Goal: Task Accomplishment & Management: Use online tool/utility

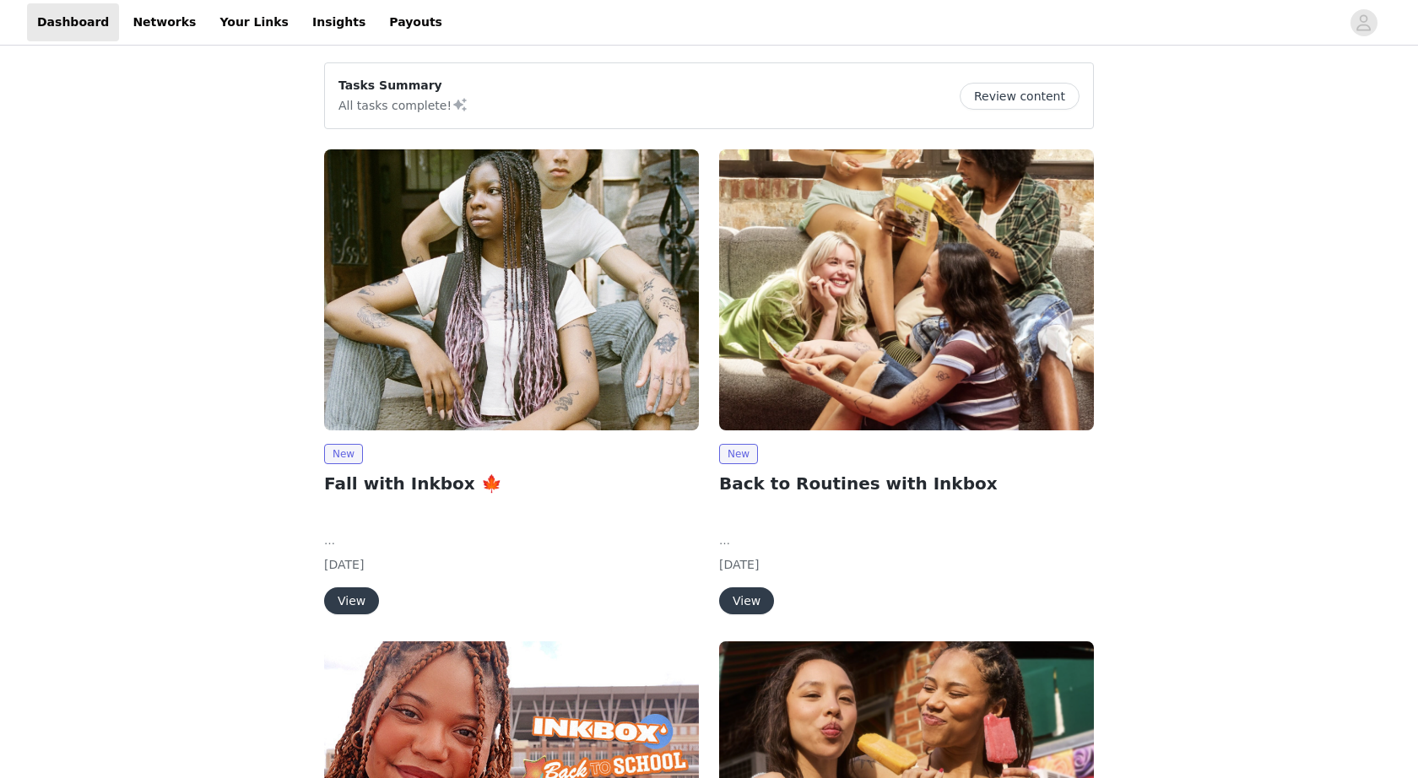
click at [756, 606] on button "View" at bounding box center [746, 601] width 55 height 27
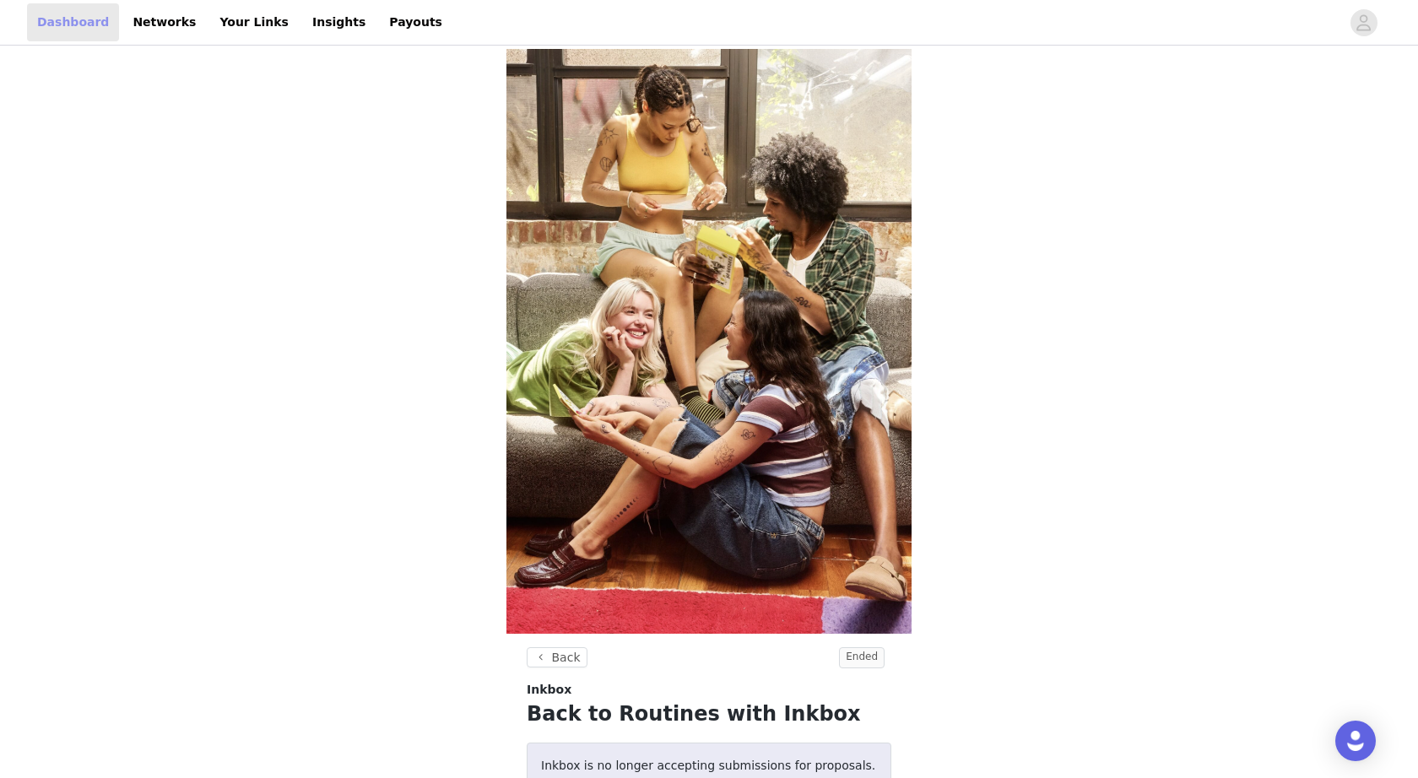
click at [62, 17] on link "Dashboard" at bounding box center [73, 22] width 92 height 38
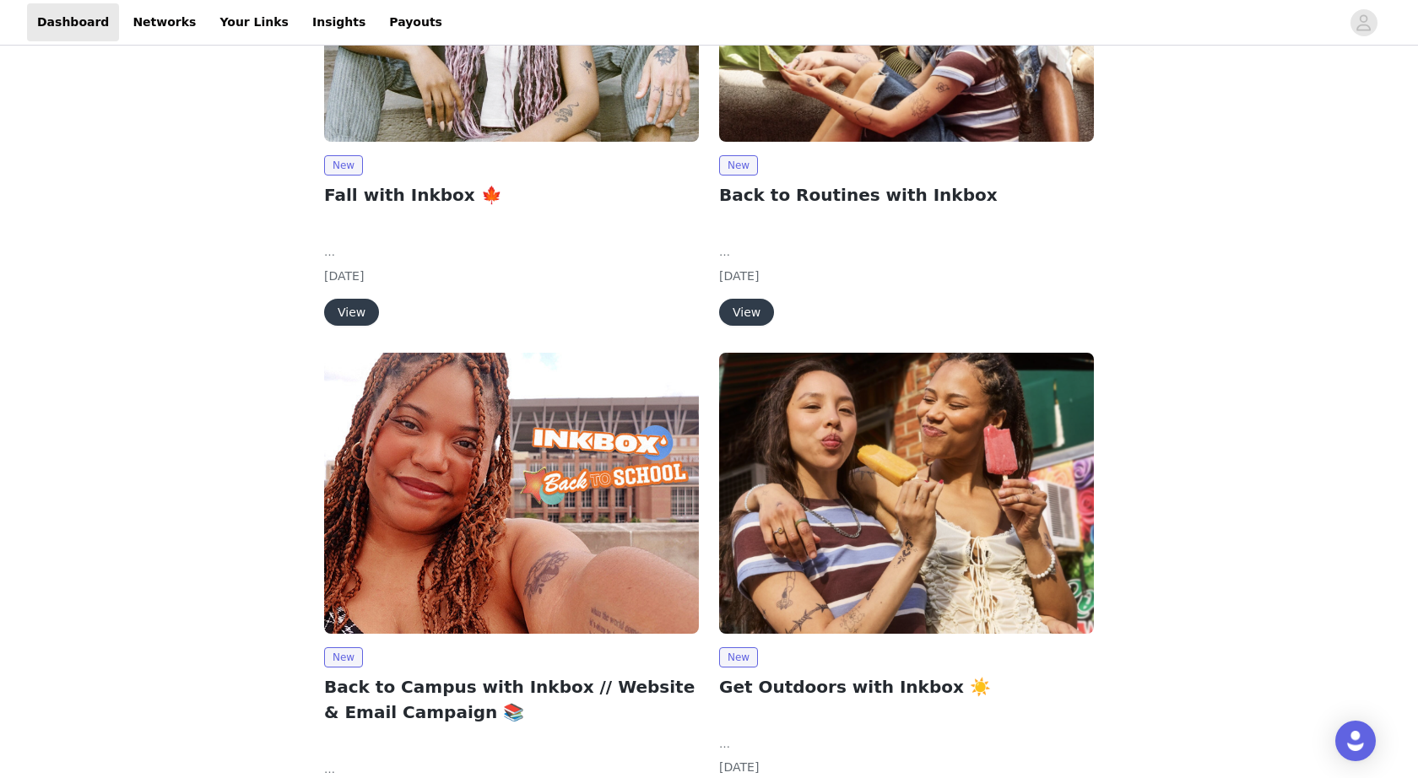
scroll to position [176, 0]
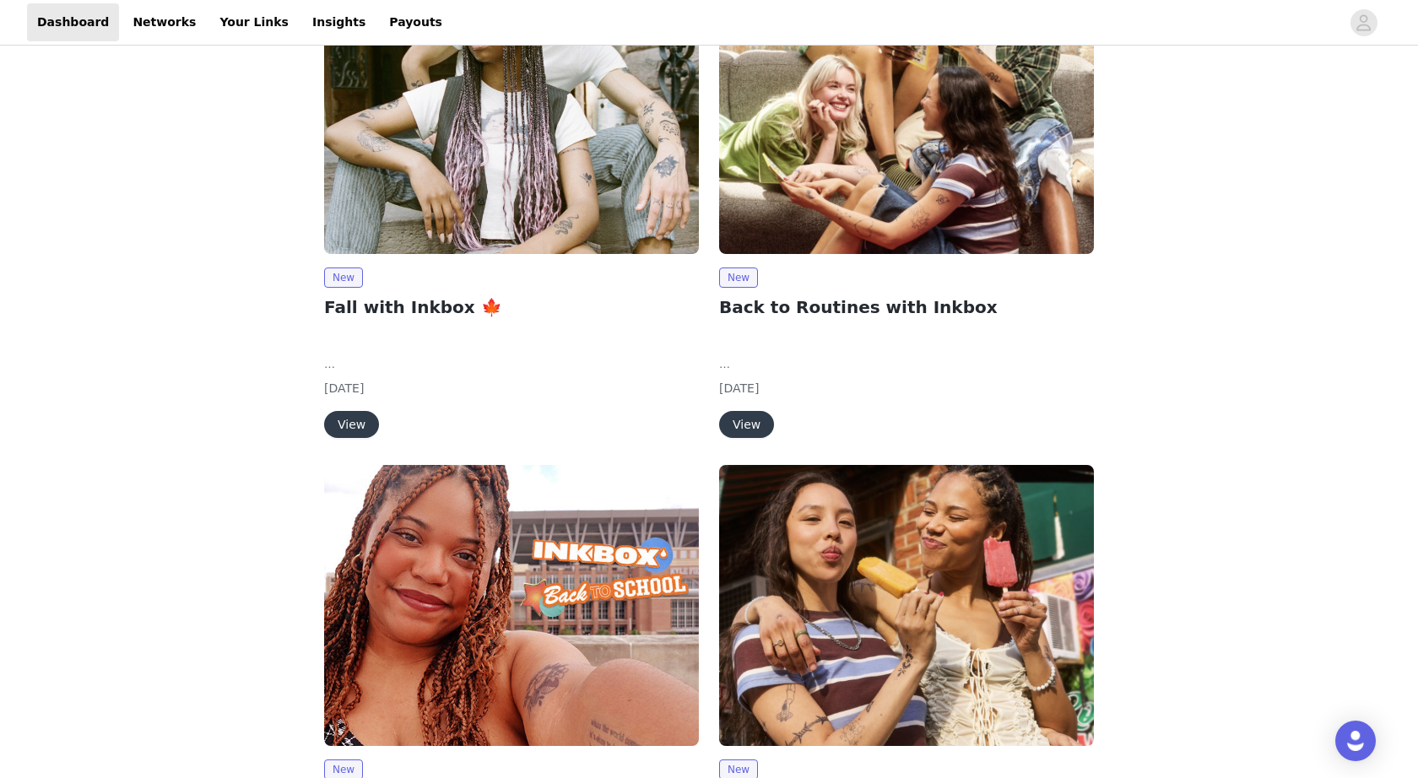
click at [401, 215] on img at bounding box center [511, 113] width 375 height 281
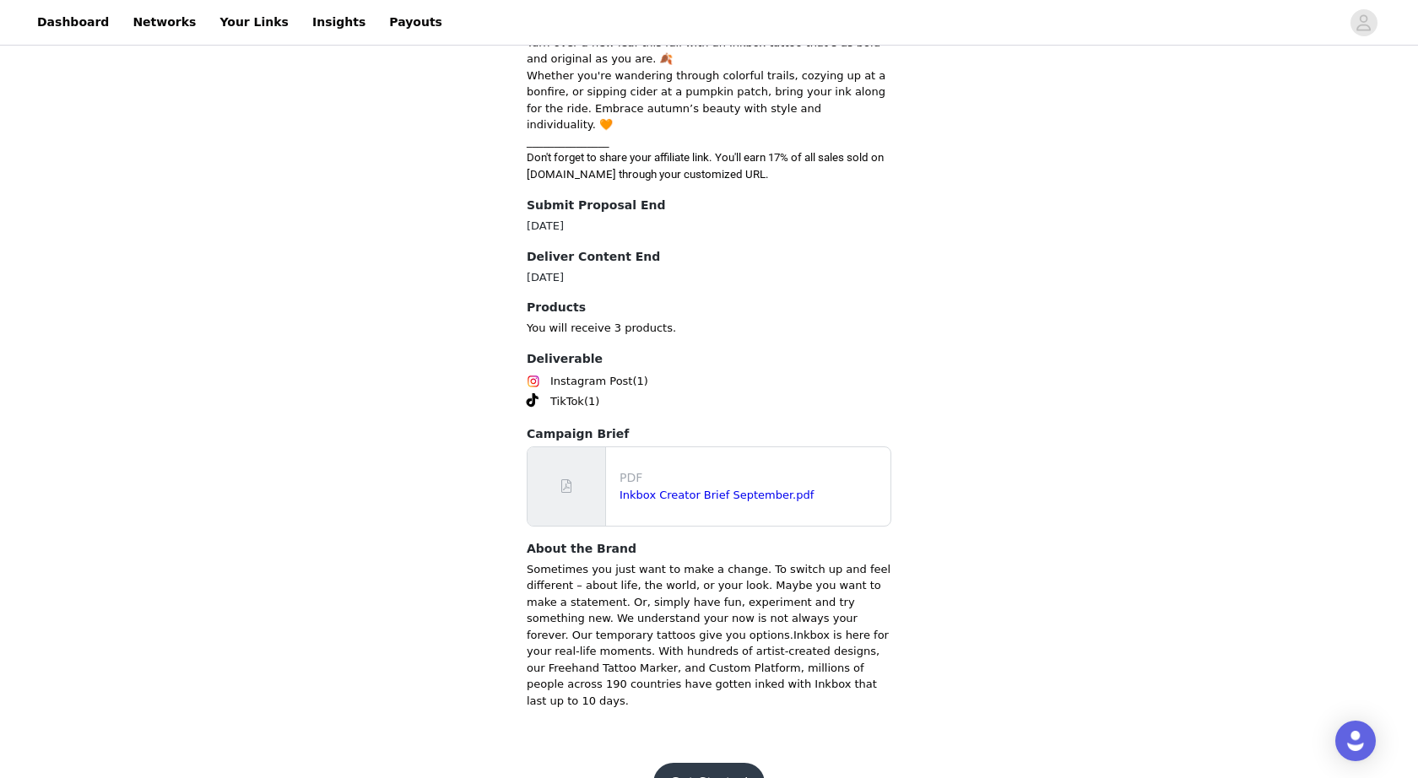
scroll to position [641, 0]
click at [692, 762] on button "Get Started" at bounding box center [710, 782] width 112 height 41
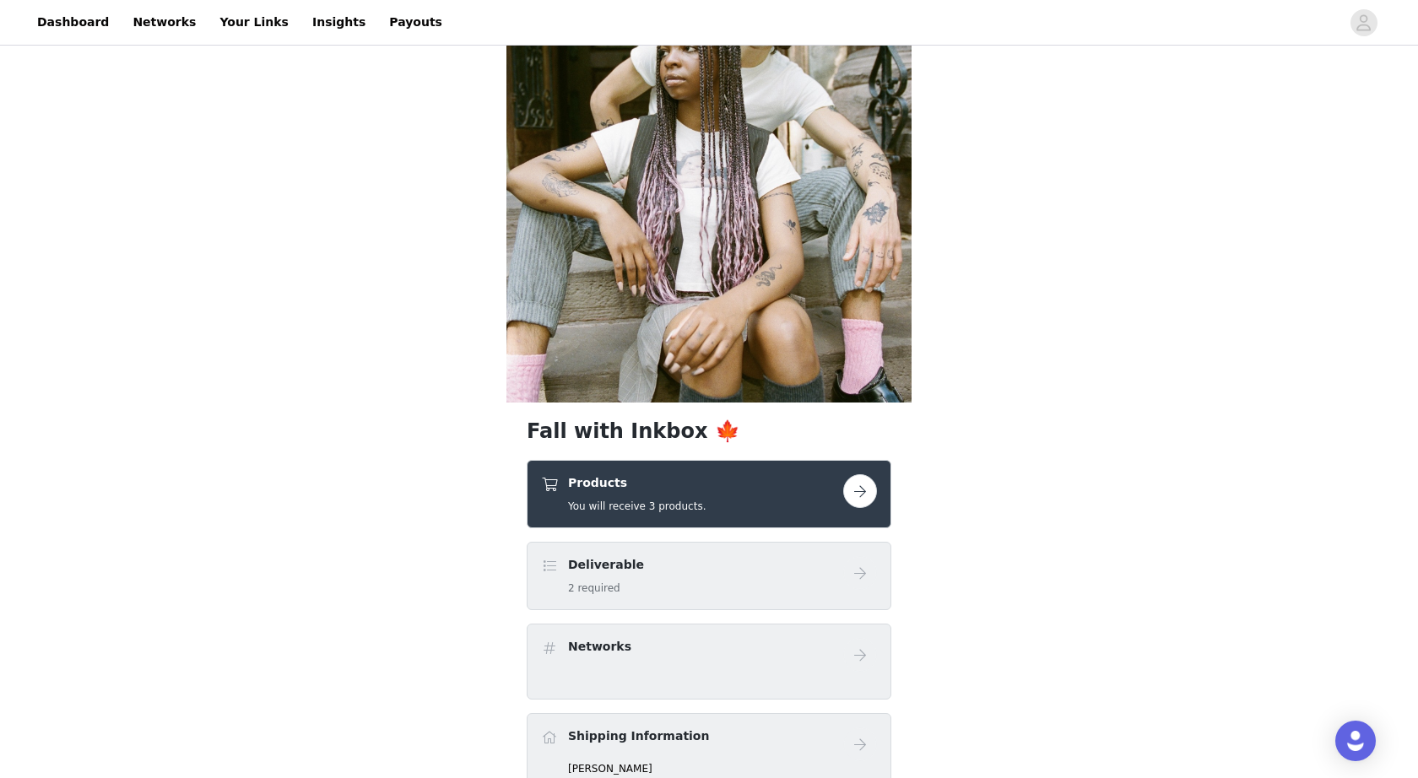
scroll to position [156, 0]
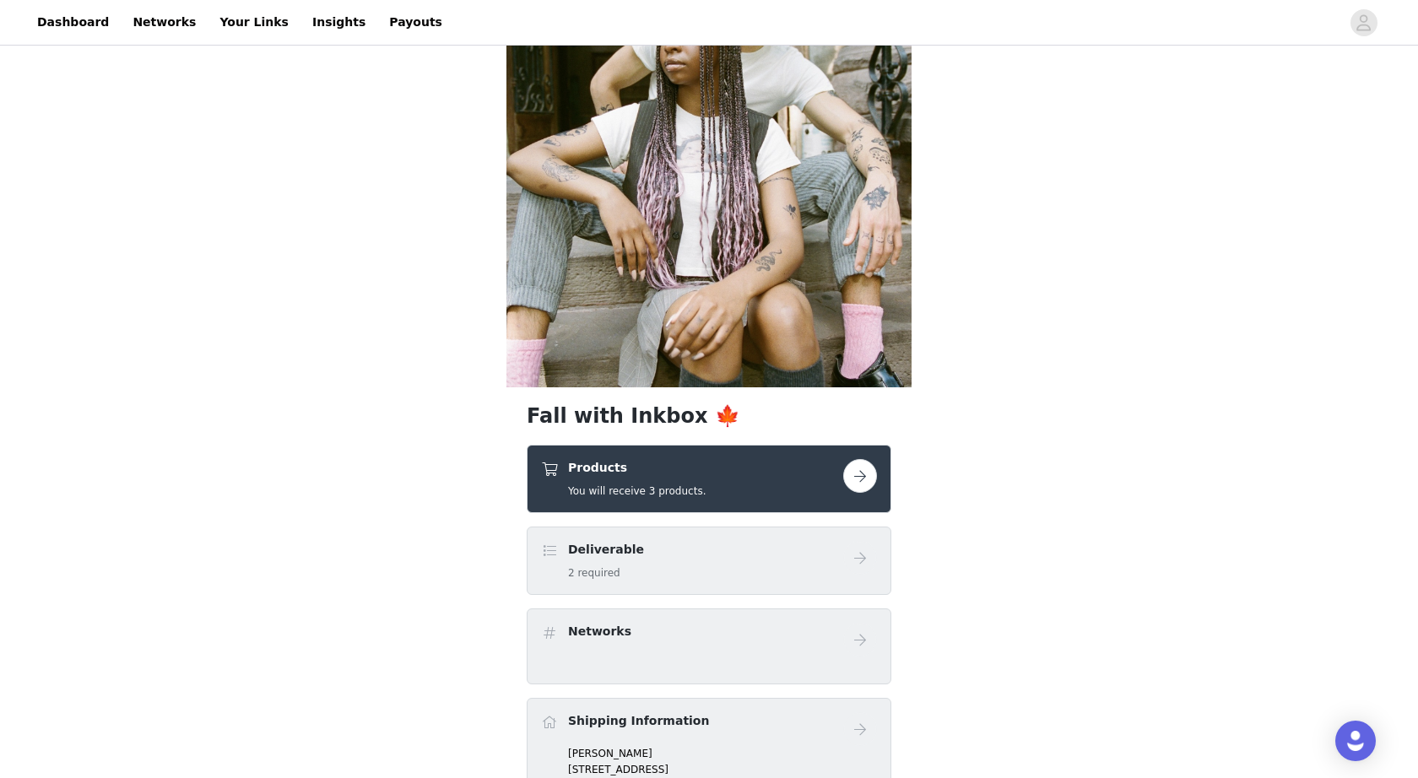
click at [844, 481] on button "button" at bounding box center [860, 476] width 34 height 34
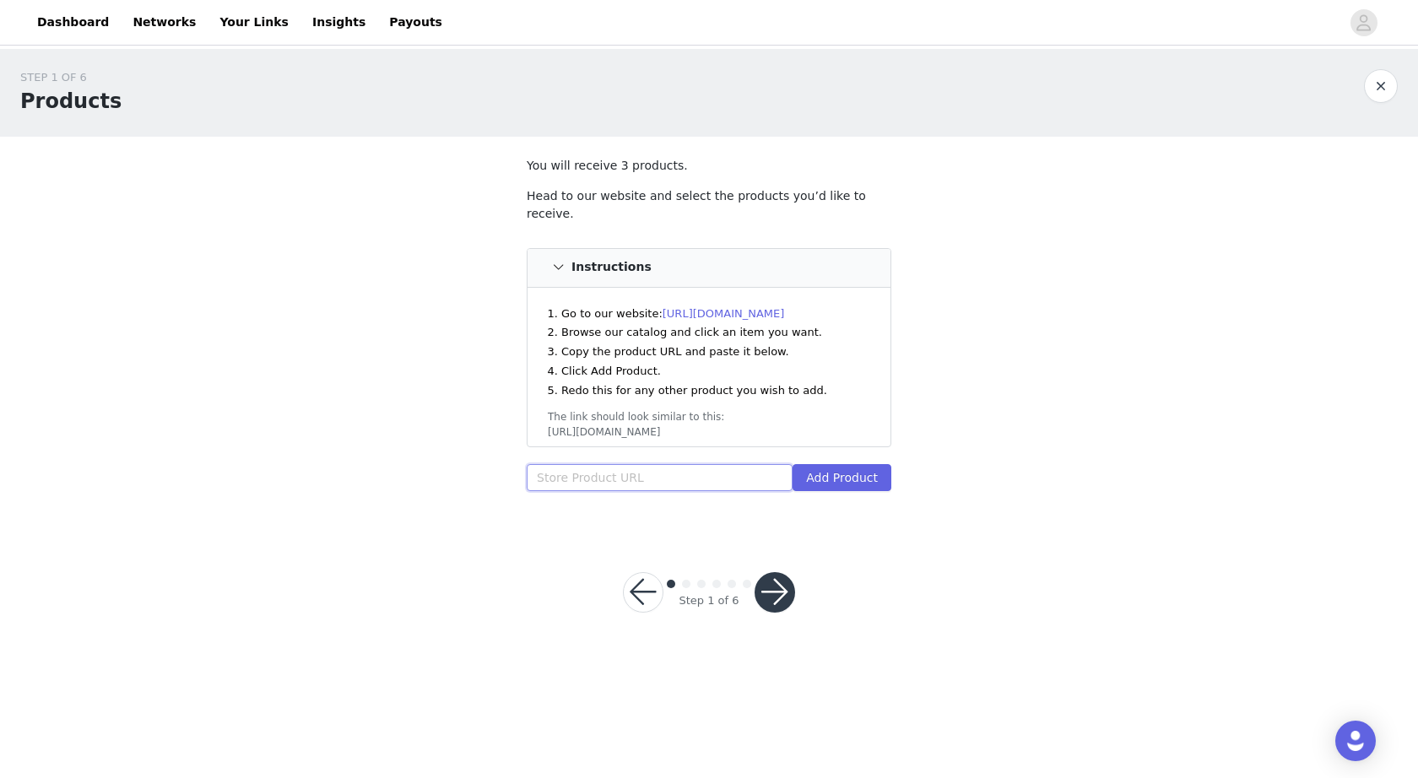
click at [739, 464] on input "text" at bounding box center [660, 477] width 266 height 27
click at [714, 307] on link "[URL][DOMAIN_NAME]" at bounding box center [724, 313] width 122 height 13
click at [601, 475] on div "Add Product" at bounding box center [709, 481] width 365 height 34
click at [601, 464] on input "text" at bounding box center [660, 477] width 266 height 27
paste input "[URL][DOMAIN_NAME]"
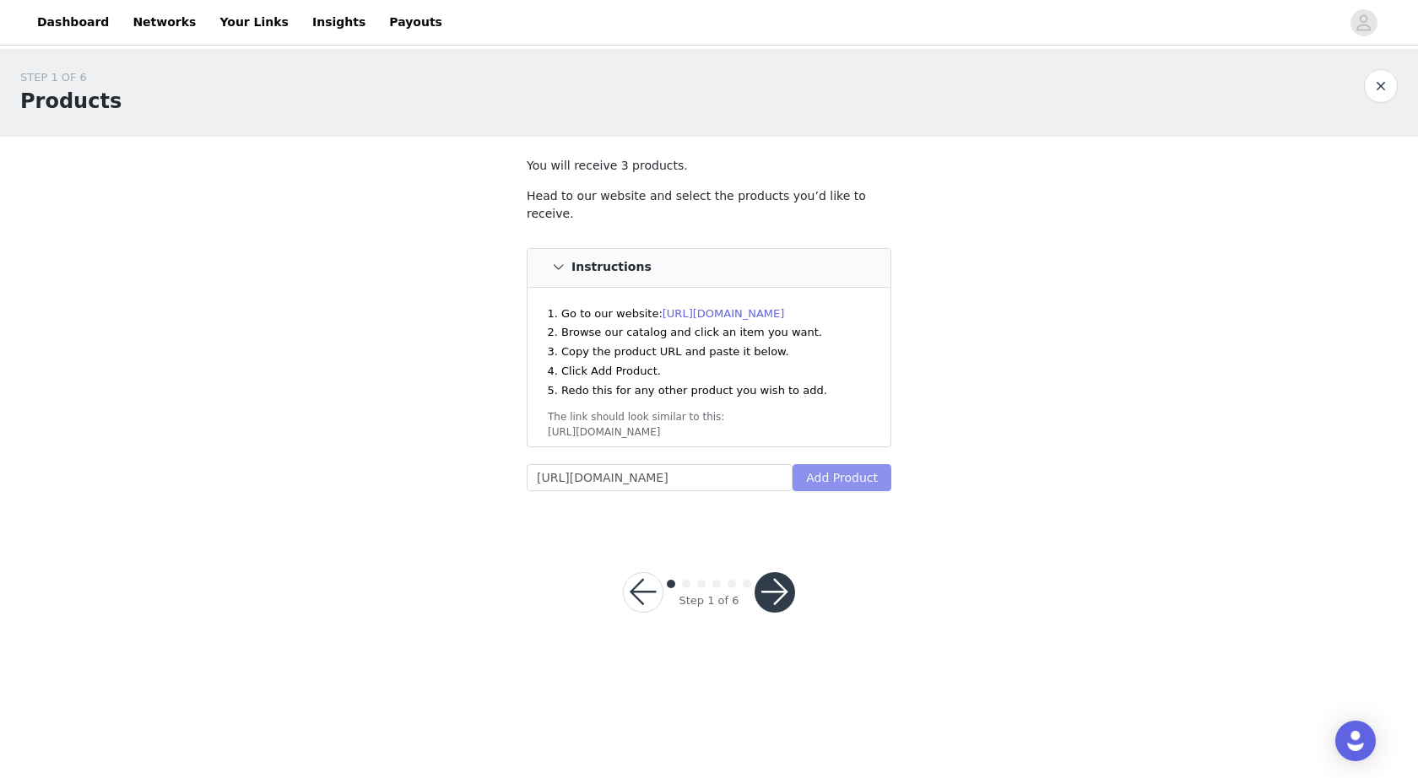
click at [816, 465] on button "Add Product" at bounding box center [842, 477] width 99 height 27
click at [1251, 0] on header "Dashboard Networks Your Links Insights Payouts" at bounding box center [709, 23] width 1418 height 46
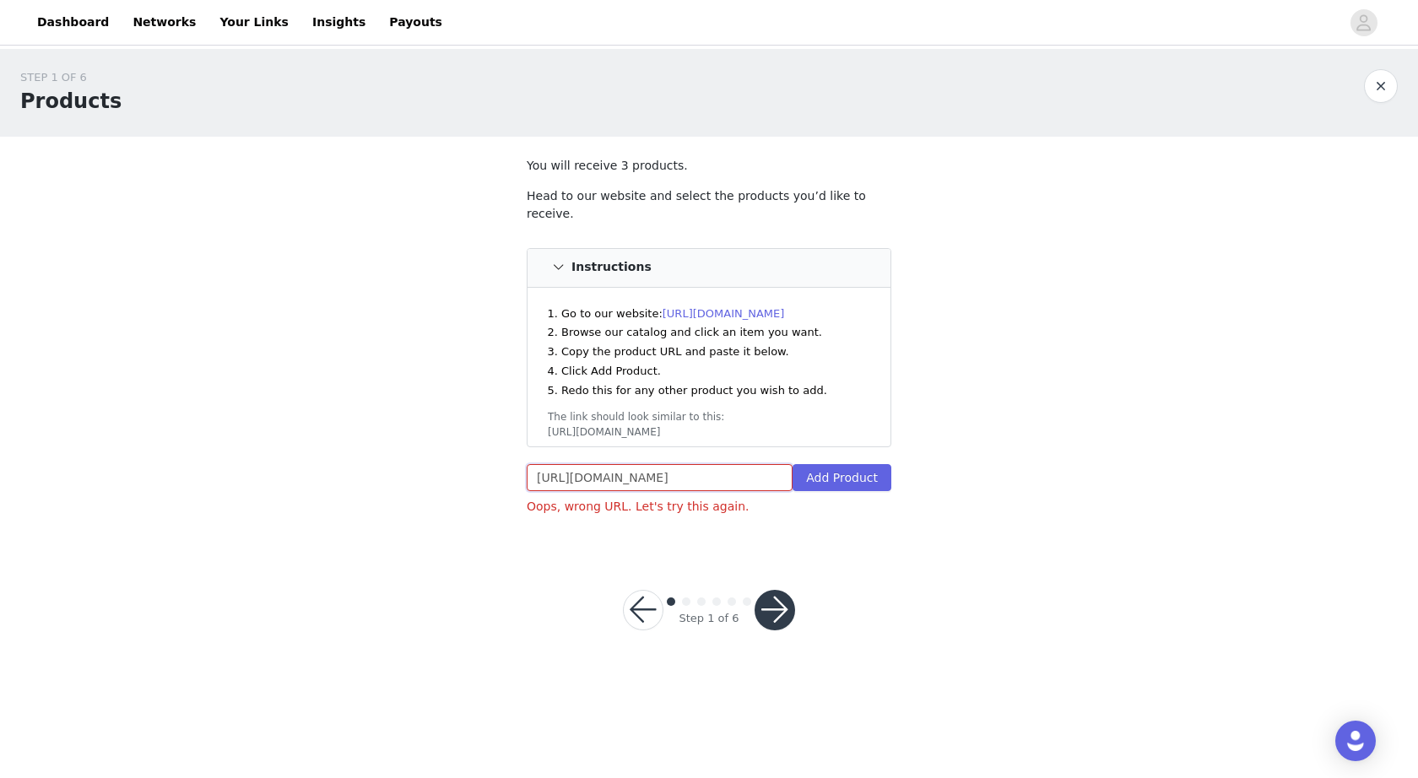
click at [769, 464] on input "[URL][DOMAIN_NAME]" at bounding box center [660, 477] width 266 height 27
paste input "flow-along"
type input "[URL][DOMAIN_NAME]"
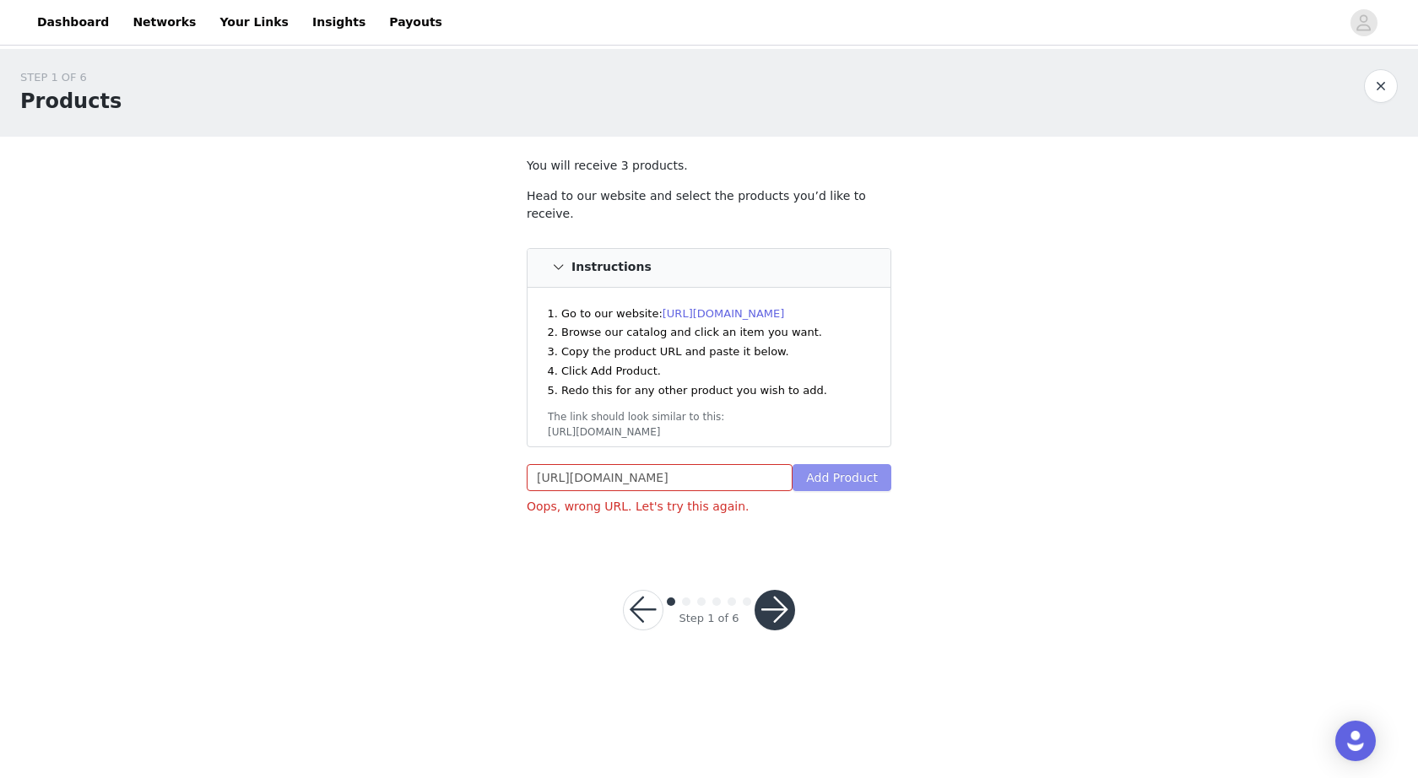
click at [838, 464] on button "Add Product" at bounding box center [842, 477] width 99 height 27
click at [840, 464] on button "Add Product" at bounding box center [842, 477] width 99 height 27
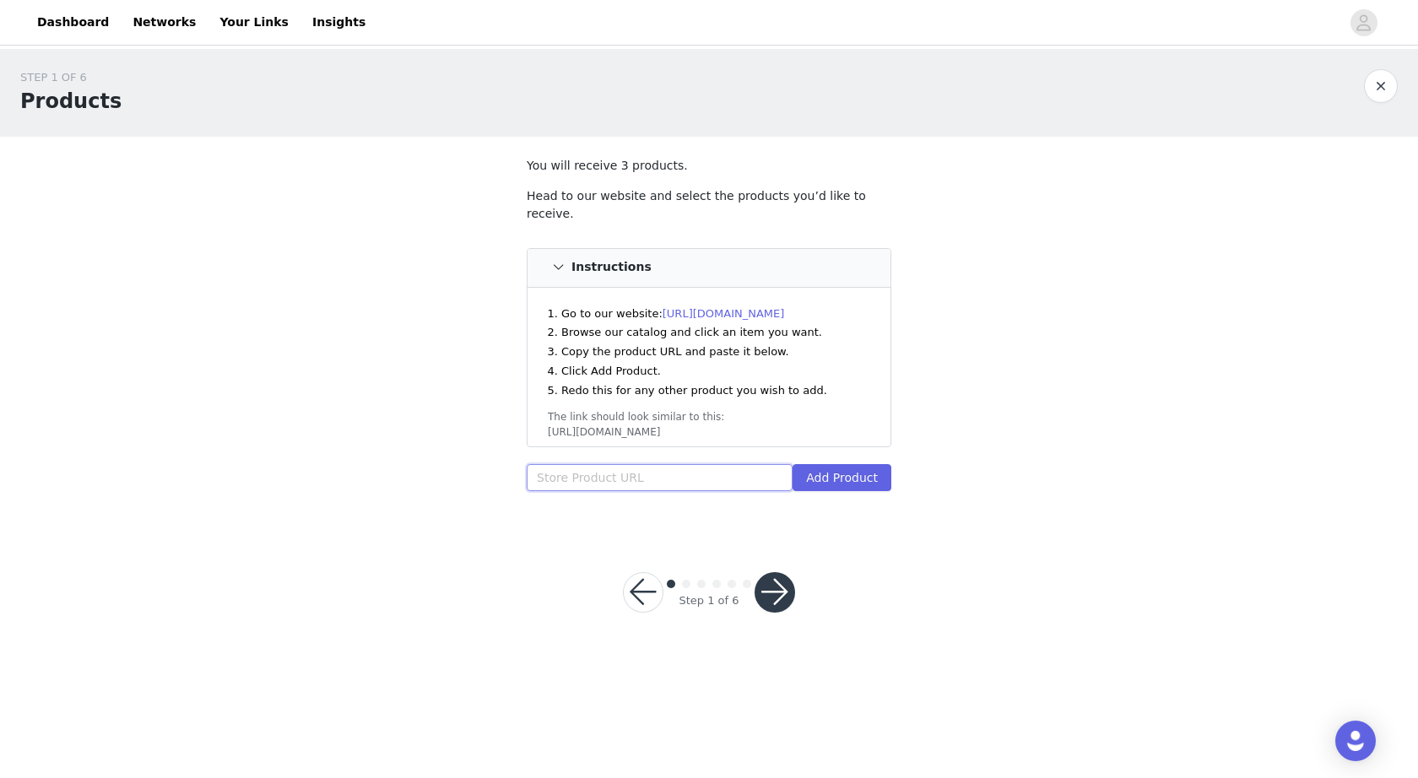
click at [754, 469] on input "text" at bounding box center [660, 477] width 266 height 27
paste input "https://inkbox.com/products/auragon"
type input "https://inkbox.com/products/auragon"
click at [812, 465] on button "Add Product" at bounding box center [842, 477] width 99 height 27
click at [666, 485] on section "You will receive 3 products. Head to our website and select the products you’d …" at bounding box center [709, 335] width 405 height 396
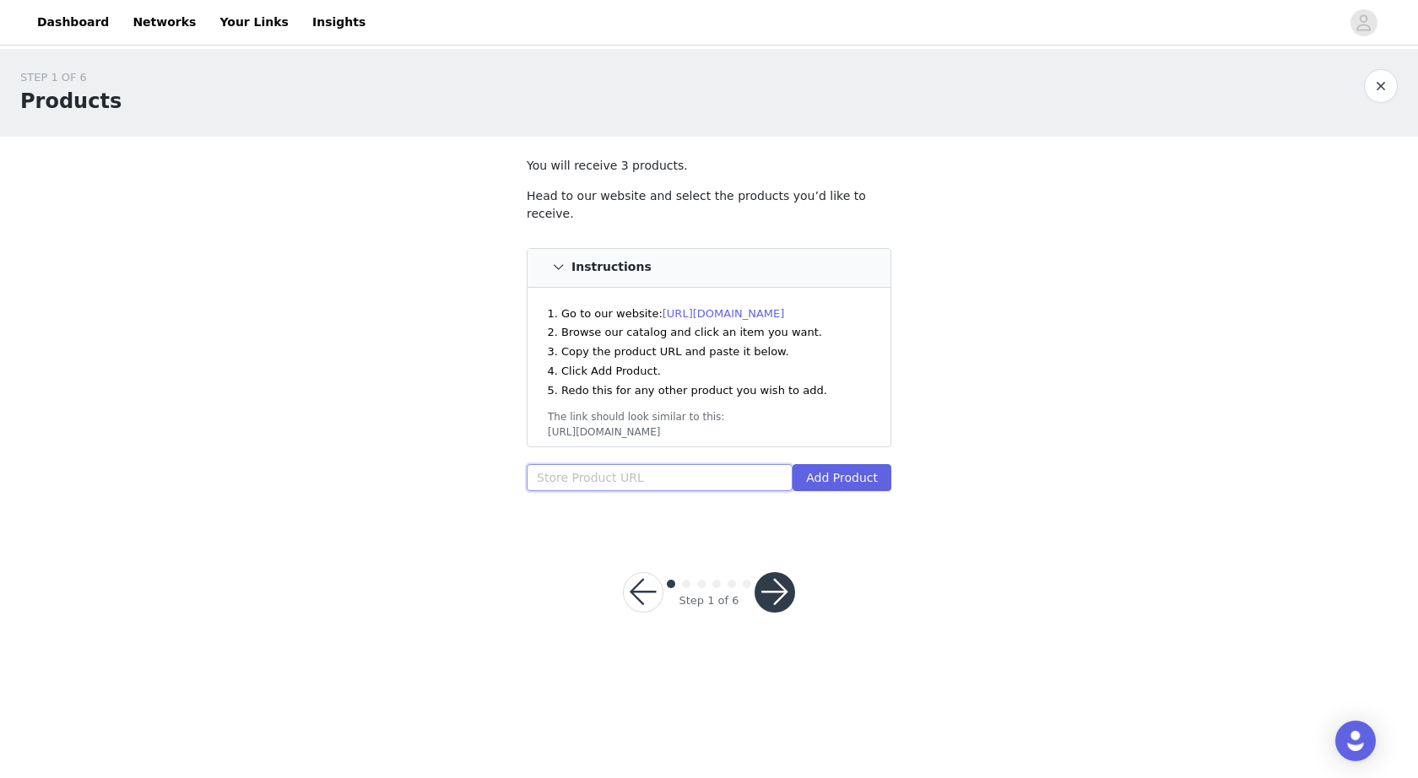
click at [666, 464] on input "text" at bounding box center [660, 477] width 266 height 27
paste input "https://inkbox.com/products/auragon"
type input "https://inkbox.com/products/auragon"
click at [835, 464] on button "Add Product" at bounding box center [842, 477] width 99 height 27
click at [672, 466] on input "text" at bounding box center [660, 477] width 266 height 27
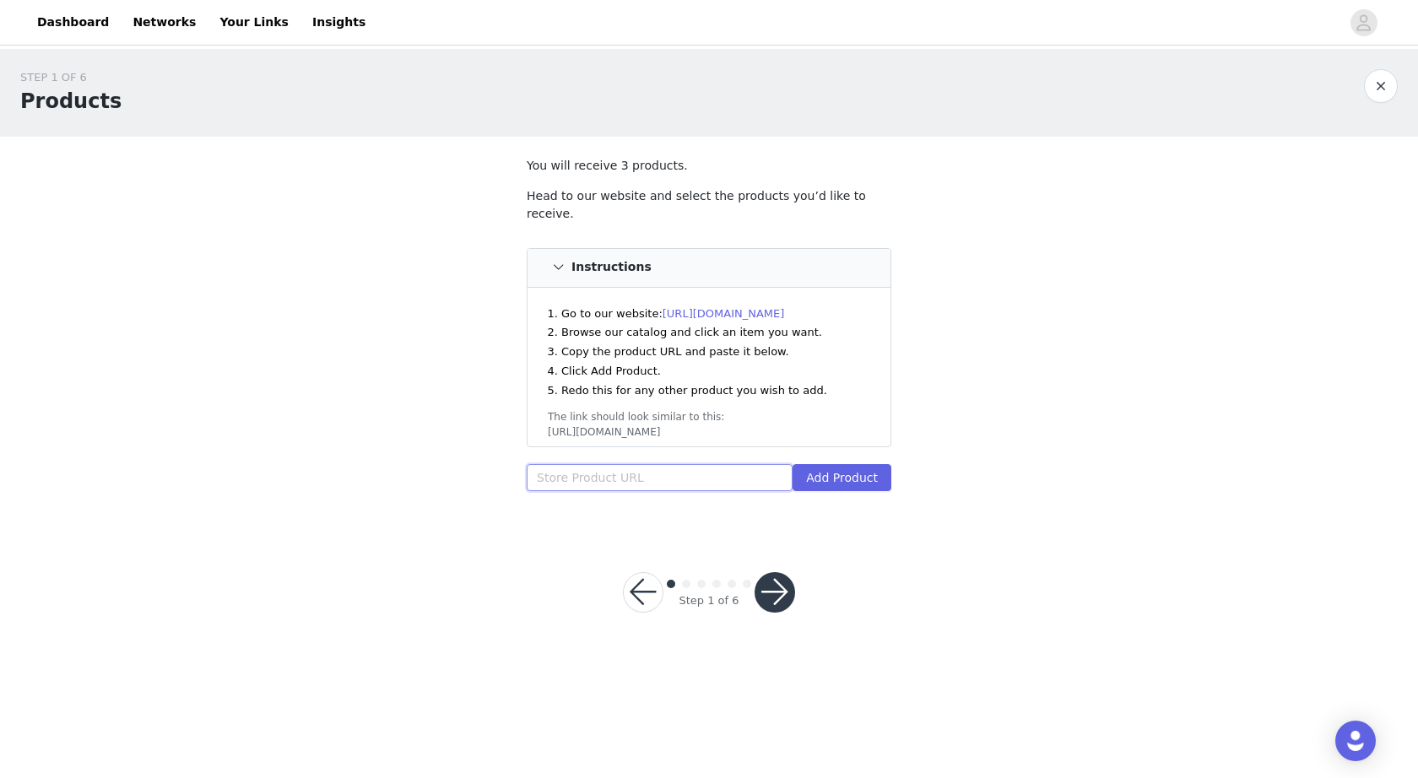
paste input "https://checkout.inkbox.com/checkouts/cn/hWN2PF7jmVnf3Git5bpD4UEM?auto_redirect…"
type input "https://checkout.inkbox.com/checkouts/cn/hWN2PF7jmVnf3Git5bpD4UEM?auto_redirect…"
click at [822, 464] on button "Add Product" at bounding box center [842, 477] width 99 height 27
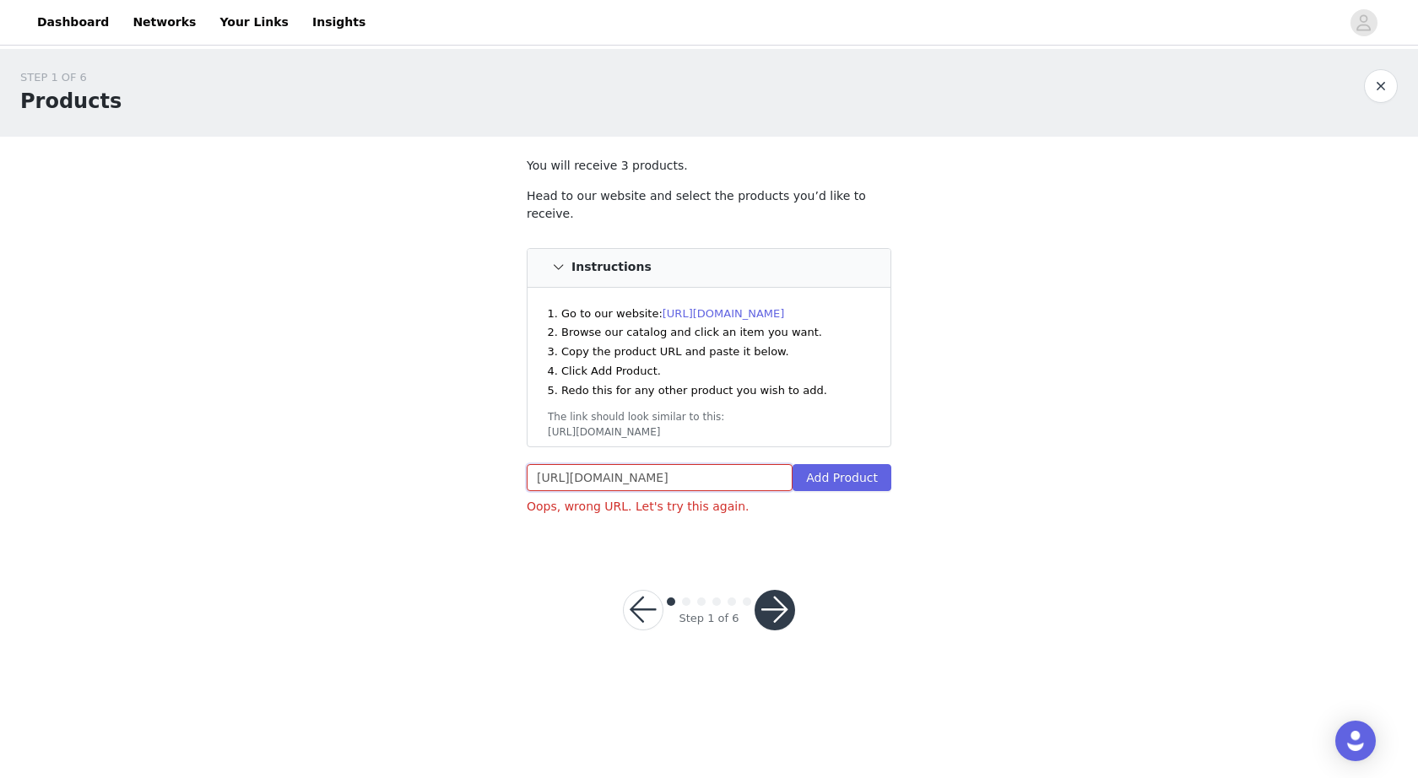
click at [749, 464] on input "https://checkout.inkbox.com/checkouts/cn/hWN2PF7jmVnf3Git5bpD4UEM?auto_redirect…" at bounding box center [660, 477] width 266 height 27
click at [745, 464] on input "https://checkout.inkbox.com/checkouts/cn/hWN2PF7jmVnf3Git5bpD4UEM?auto_redirect…" at bounding box center [660, 477] width 266 height 27
paste input "https://inkbox.com/products/auragon"
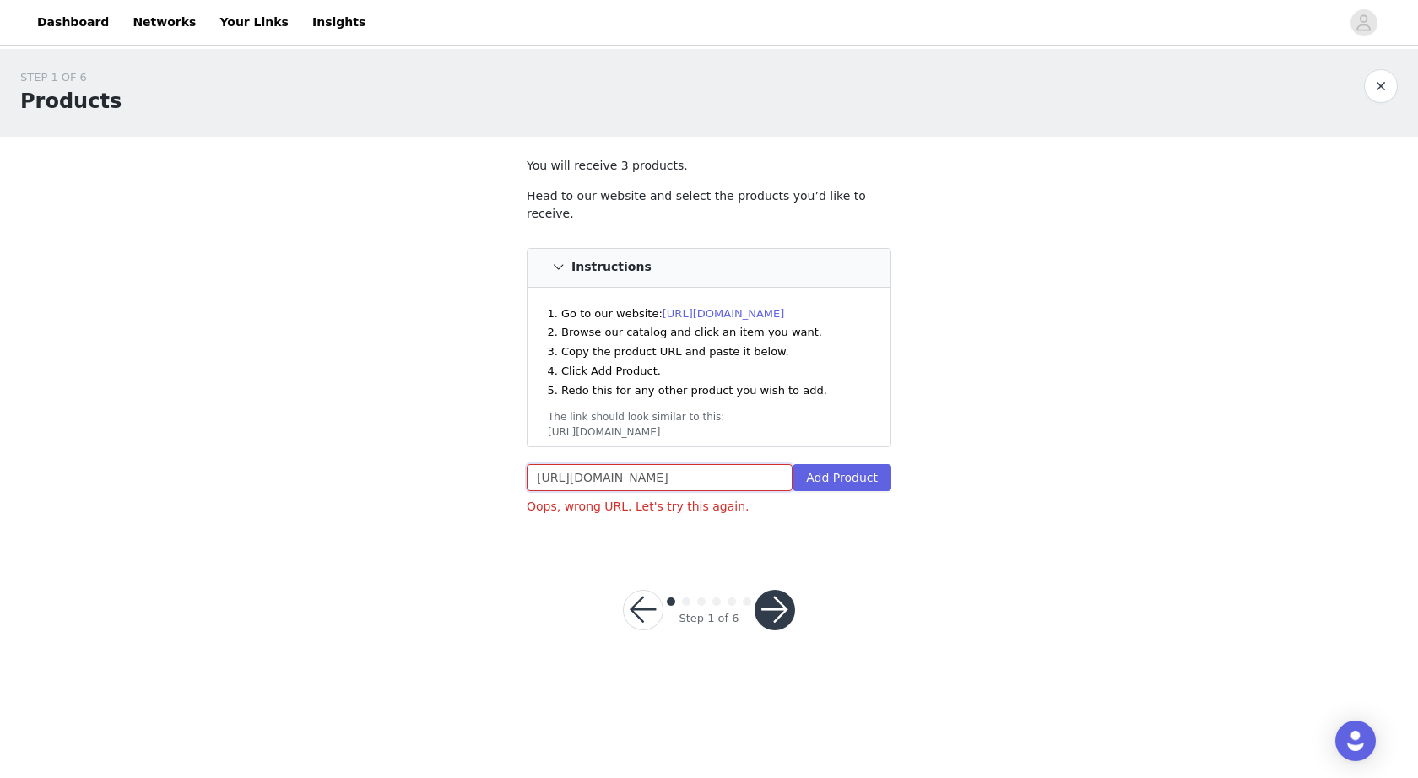
type input "https://inkbox.com/products/auragon"
click at [849, 464] on button "Add Product" at bounding box center [842, 477] width 99 height 27
